Goal: Task Accomplishment & Management: Complete application form

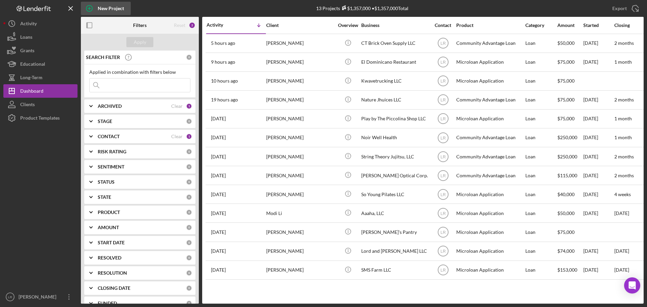
click at [96, 12] on icon "button" at bounding box center [89, 8] width 17 height 17
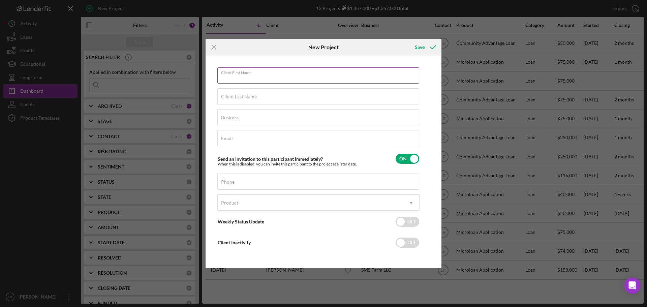
click at [254, 80] on input "Client First Name" at bounding box center [318, 75] width 202 height 16
type input "[PERSON_NAME]"
type input "Cornbread26 Food Co, LLC"
click at [269, 139] on input "Email" at bounding box center [318, 138] width 202 height 16
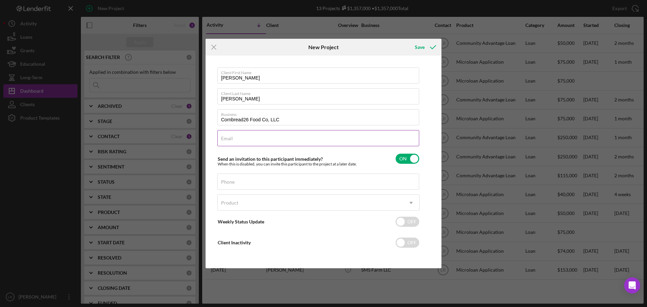
paste input "[EMAIL_ADDRESS][DOMAIN_NAME]"
type input "[EMAIL_ADDRESS][DOMAIN_NAME]"
click at [252, 182] on div "Phone" at bounding box center [318, 182] width 202 height 17
type input "[PHONE_NUMBER]"
click at [248, 202] on div "Product" at bounding box center [310, 203] width 185 height 16
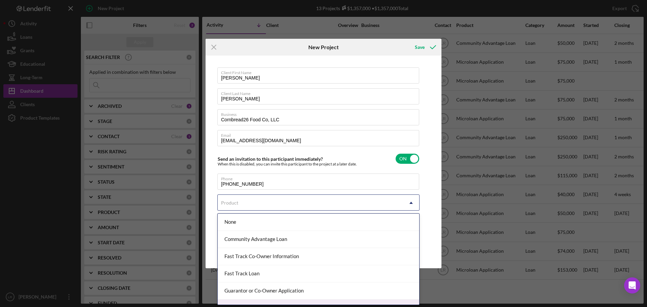
scroll to position [29, 0]
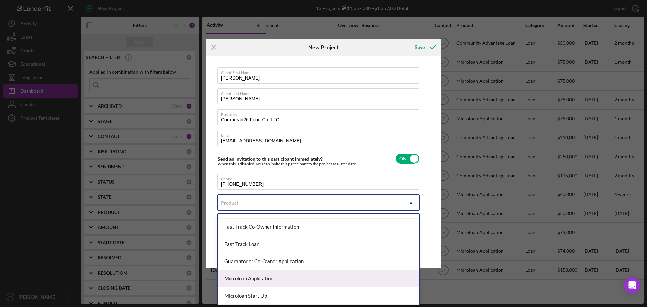
click at [264, 279] on div "Microloan Application" at bounding box center [319, 278] width 202 height 17
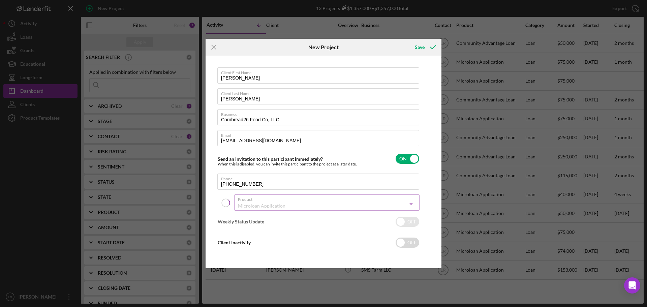
checkbox input "true"
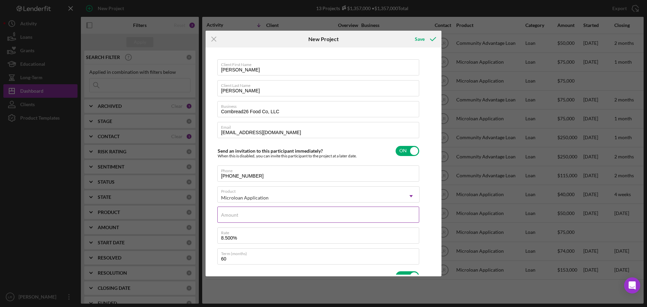
click at [254, 209] on div "Amount" at bounding box center [318, 215] width 202 height 17
type input "$5"
type textarea "Here's a snapshot of information that has been fully approved, as well as the i…"
type input "$50"
type textarea "Here's a snapshot of information that has been fully approved, as well as the i…"
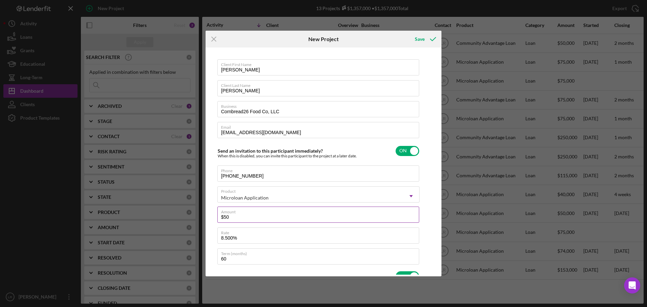
type input "$50,000"
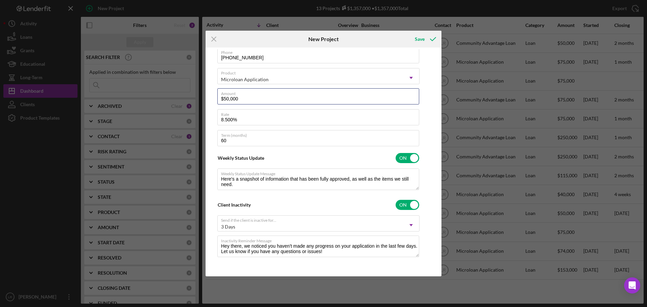
scroll to position [119, 0]
click at [421, 36] on div "Save" at bounding box center [420, 38] width 10 height 13
type textarea "Here's a snapshot of information that has been fully approved, as well as the i…"
checkbox input "false"
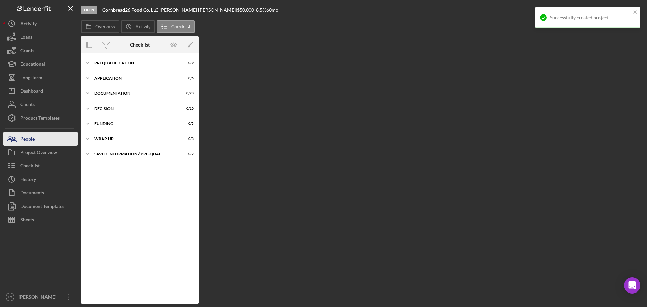
click at [37, 140] on button "People" at bounding box center [40, 138] width 74 height 13
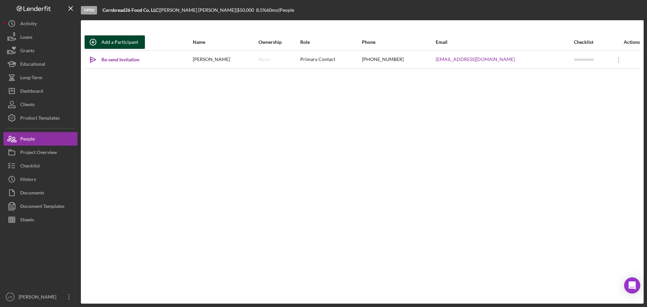
click at [118, 40] on div "Add a Participant" at bounding box center [119, 41] width 37 height 13
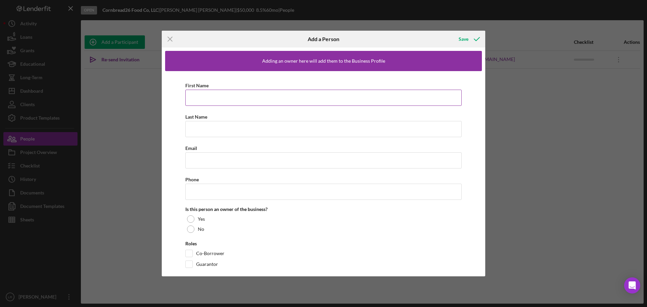
click at [207, 95] on input "First Name" at bounding box center [323, 98] width 276 height 16
type input "[PERSON_NAME]"
click at [207, 126] on input "Last Name" at bounding box center [323, 129] width 276 height 16
type input "[PERSON_NAME]"
drag, startPoint x: 215, startPoint y: 161, endPoint x: 248, endPoint y: 192, distance: 45.8
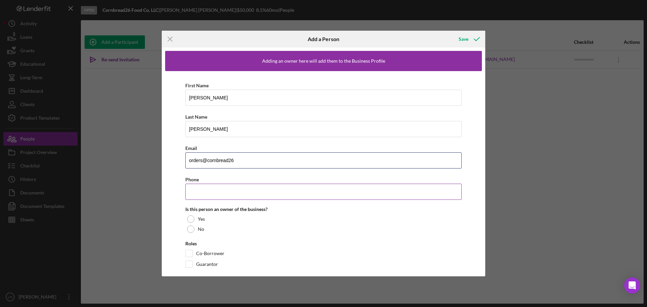
click at [215, 162] on input "orders@cornbread26" at bounding box center [323, 160] width 276 height 16
click at [253, 155] on input "orders@cornbread26" at bounding box center [323, 160] width 276 height 16
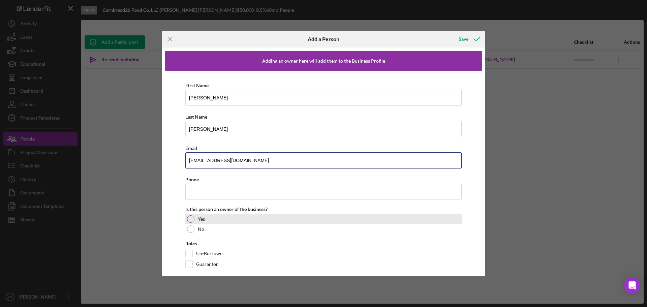
type input "[EMAIL_ADDRESS][DOMAIN_NAME]"
click at [193, 218] on div at bounding box center [190, 218] width 7 height 7
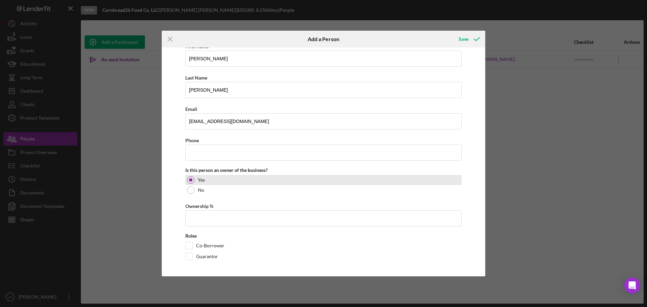
scroll to position [40, 0]
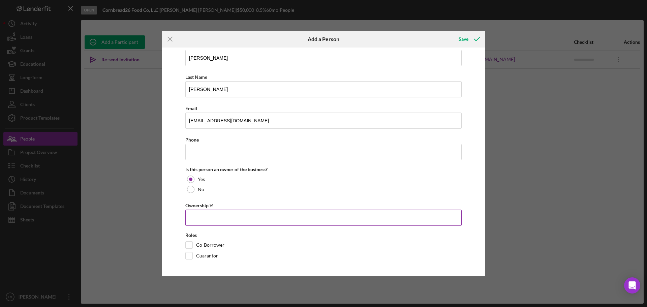
click at [218, 218] on input "Ownership %" at bounding box center [323, 218] width 276 height 16
type input "50.00%"
click at [190, 243] on input "Co-Borrower" at bounding box center [189, 245] width 7 height 7
checkbox input "true"
click at [465, 35] on div "Save" at bounding box center [464, 38] width 10 height 13
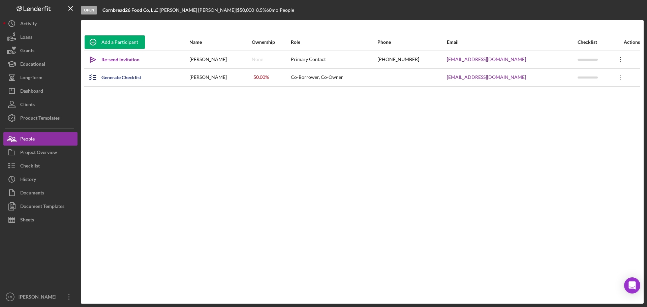
click at [617, 58] on icon "Icon/Overflow" at bounding box center [620, 59] width 17 height 17
click at [576, 80] on div "Icon/Edit Edit" at bounding box center [585, 77] width 74 height 14
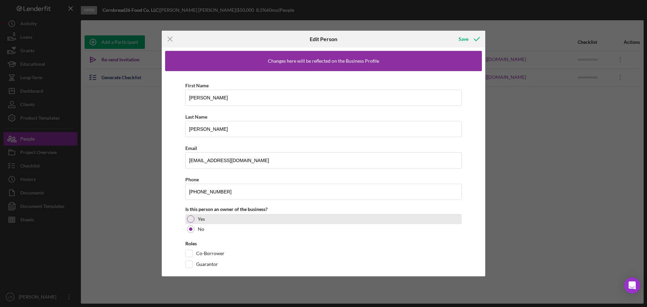
scroll to position [8, 0]
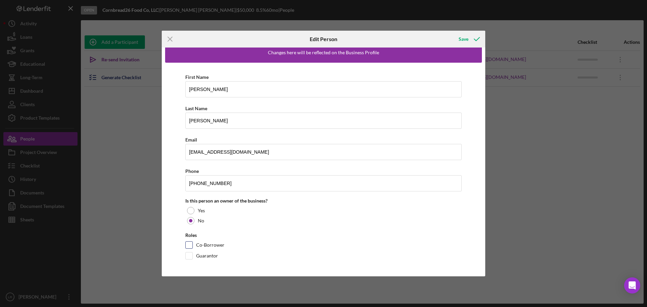
click at [189, 242] on input "Co-Borrower" at bounding box center [189, 245] width 7 height 7
checkbox input "true"
click at [192, 209] on div at bounding box center [190, 210] width 7 height 7
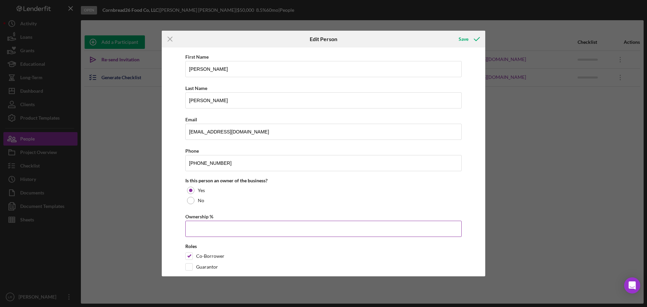
scroll to position [40, 0]
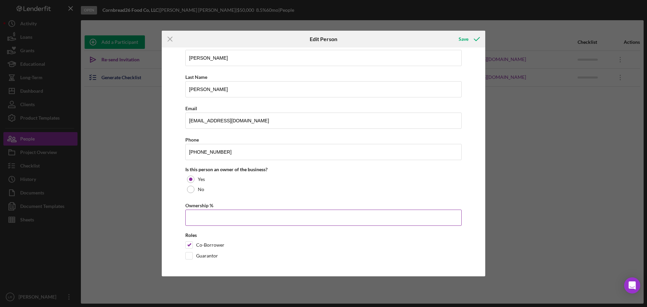
click at [239, 222] on input "Ownership %" at bounding box center [323, 218] width 276 height 16
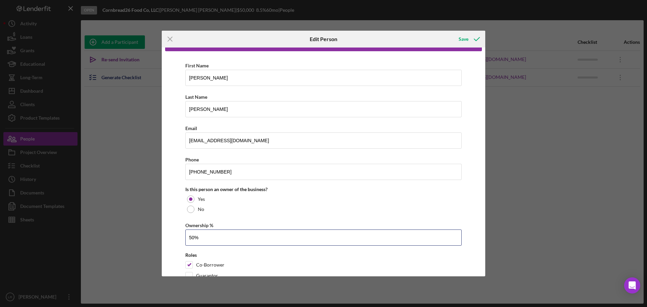
scroll to position [0, 0]
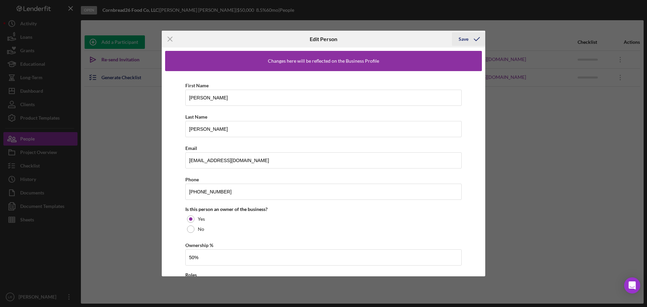
type input "50.00%"
click at [473, 39] on icon "button" at bounding box center [476, 39] width 17 height 17
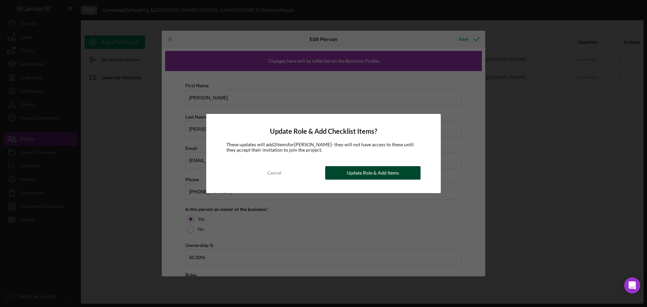
click at [384, 172] on div "Update Role & Add Items" at bounding box center [373, 172] width 52 height 13
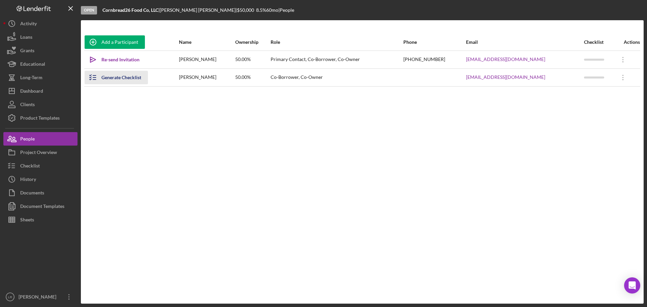
click at [125, 79] on div "Generate Checklist" at bounding box center [121, 77] width 40 height 13
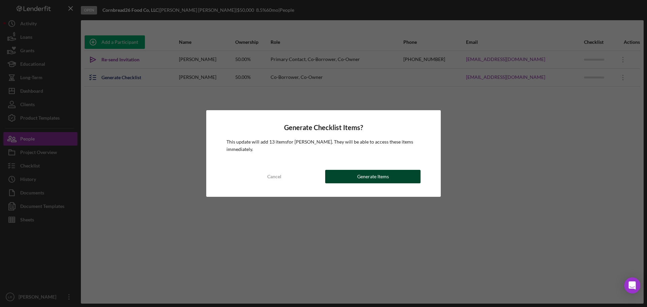
click at [371, 178] on div "Generate Items" at bounding box center [373, 176] width 32 height 13
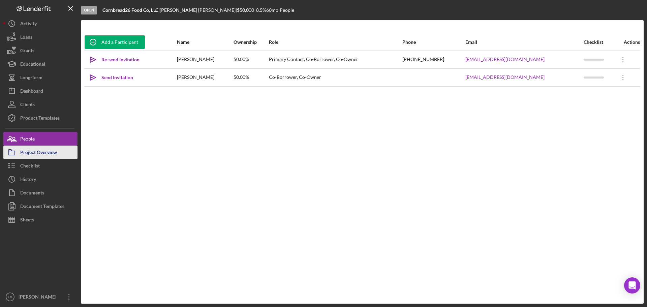
click at [33, 150] on div "Project Overview" at bounding box center [38, 153] width 37 height 15
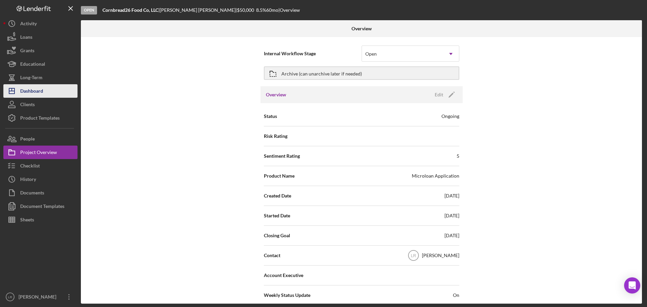
click at [36, 89] on div "Dashboard" at bounding box center [31, 91] width 23 height 15
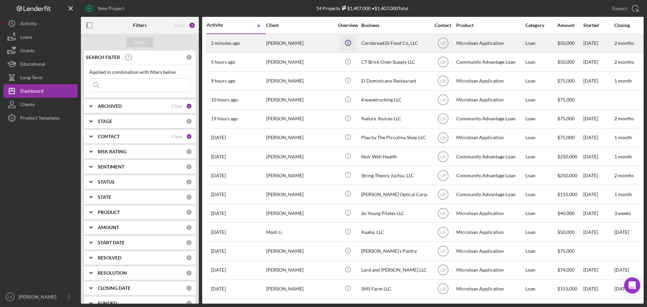
click at [348, 42] on icon "Icon/Info" at bounding box center [347, 42] width 15 height 15
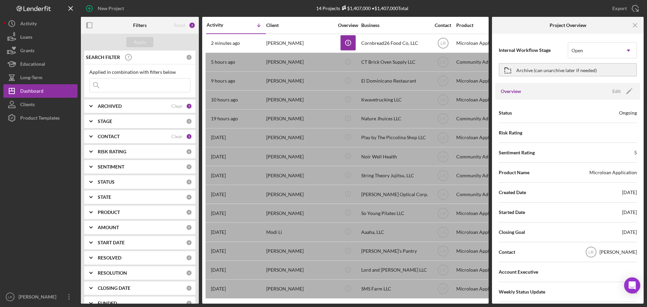
click at [501, 10] on div "Export Icon/Export" at bounding box center [550, 8] width 188 height 17
click at [635, 26] on icon "Icon/Menu Close" at bounding box center [635, 25] width 15 height 15
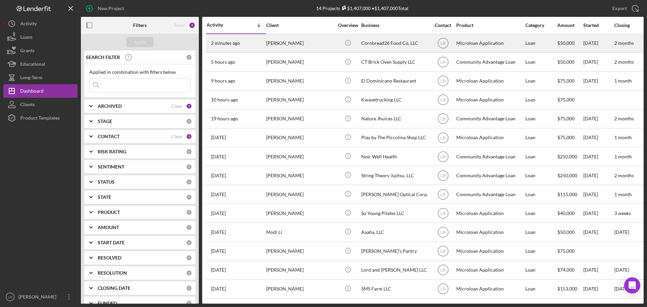
click at [285, 42] on div "[PERSON_NAME]" at bounding box center [299, 43] width 67 height 18
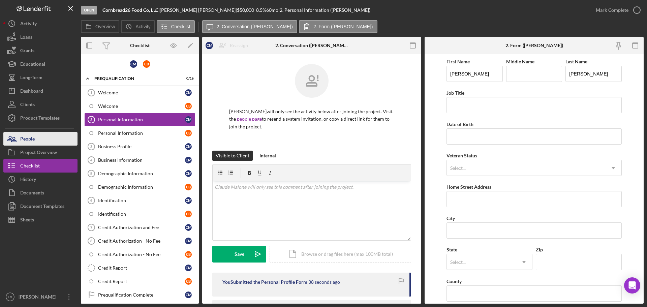
click at [28, 138] on div "People" at bounding box center [27, 139] width 14 height 15
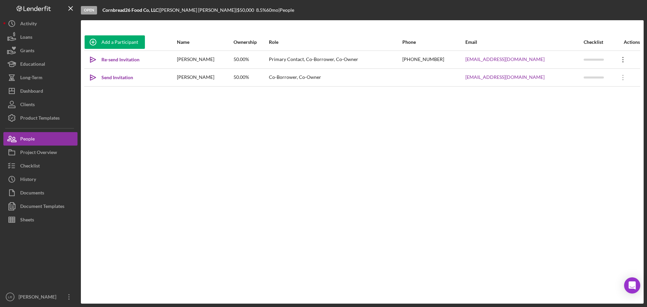
click at [621, 58] on icon "Icon/Overflow" at bounding box center [623, 59] width 17 height 17
click at [585, 90] on button "Icon/Link Get Invitation Link" at bounding box center [590, 90] width 74 height 13
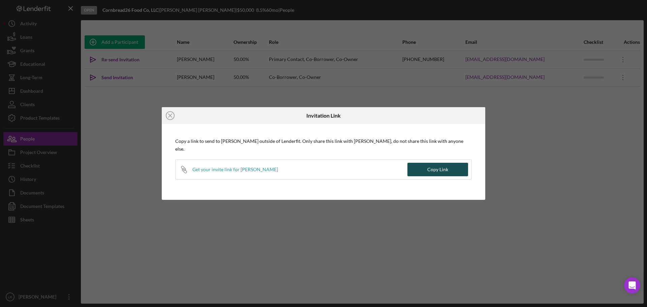
click at [443, 163] on div "Copy Link" at bounding box center [437, 169] width 21 height 13
